Goal: Task Accomplishment & Management: Manage account settings

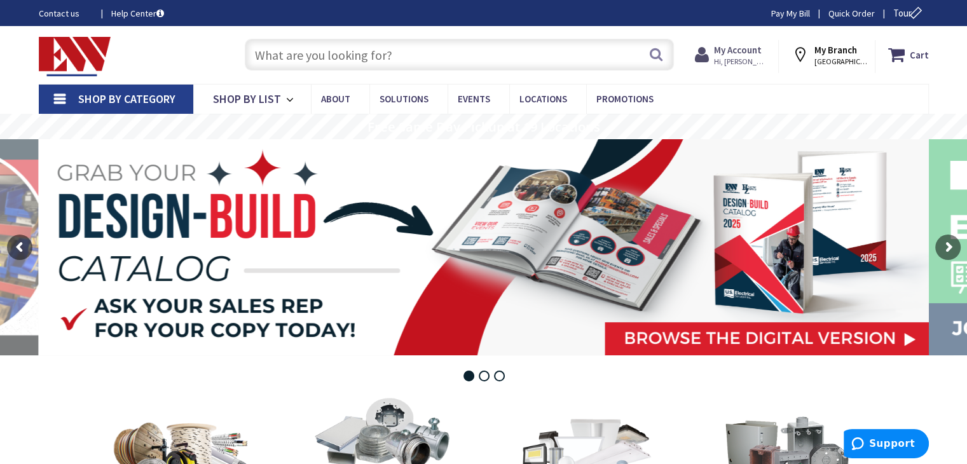
click at [740, 51] on strong "My Account" at bounding box center [738, 50] width 48 height 12
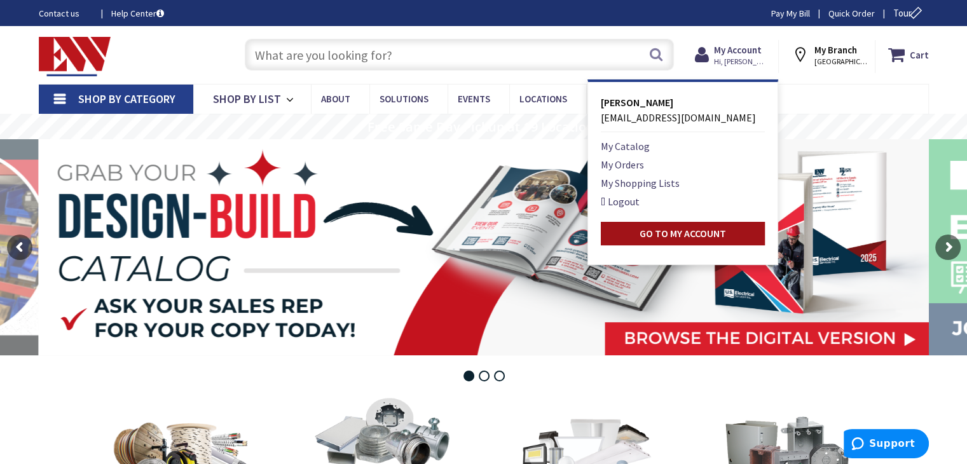
click at [650, 236] on strong "Go to My Account" at bounding box center [682, 233] width 86 height 13
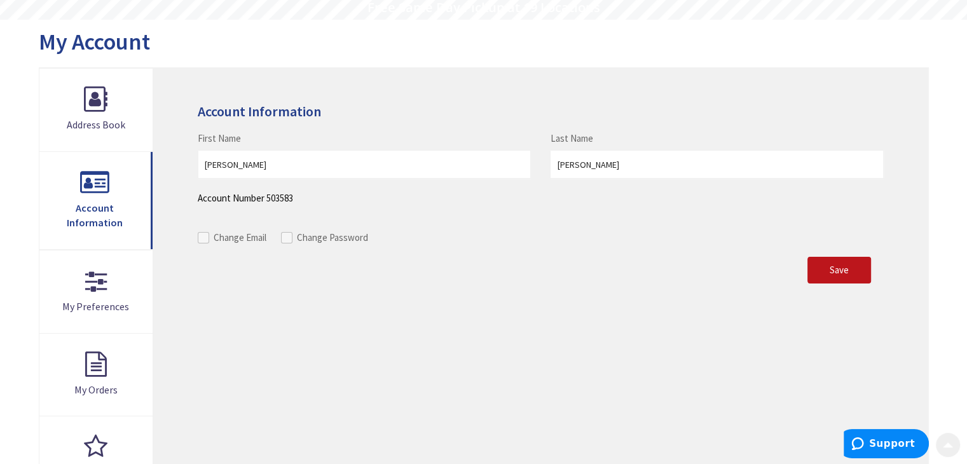
scroll to position [127, 0]
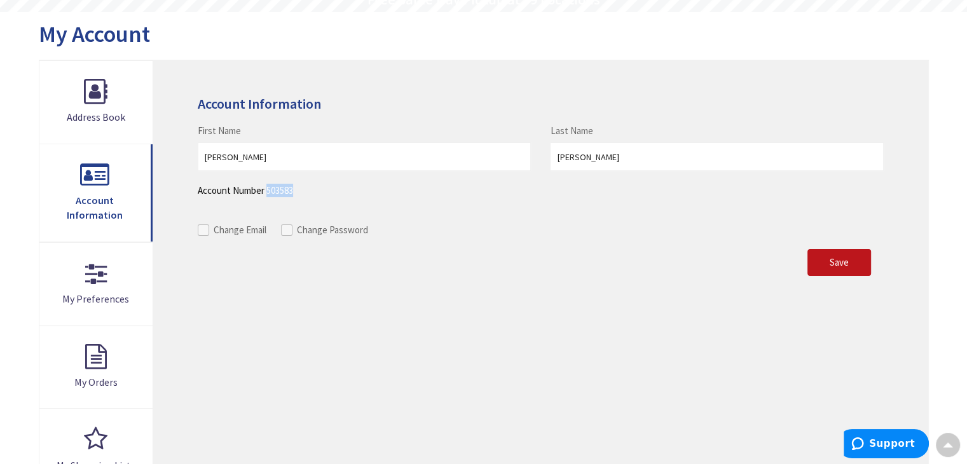
drag, startPoint x: 267, startPoint y: 191, endPoint x: 294, endPoint y: 191, distance: 26.7
click at [294, 191] on p "Account Number 503583" at bounding box center [540, 190] width 685 height 13
copy p "503583"
